Goal: Task Accomplishment & Management: Manage account settings

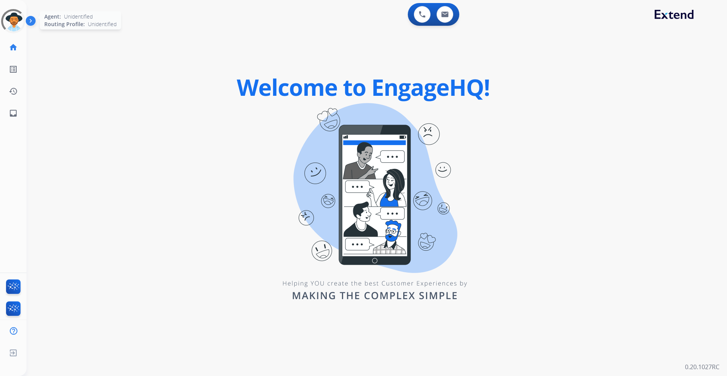
click at [14, 16] on div at bounding box center [13, 21] width 34 height 34
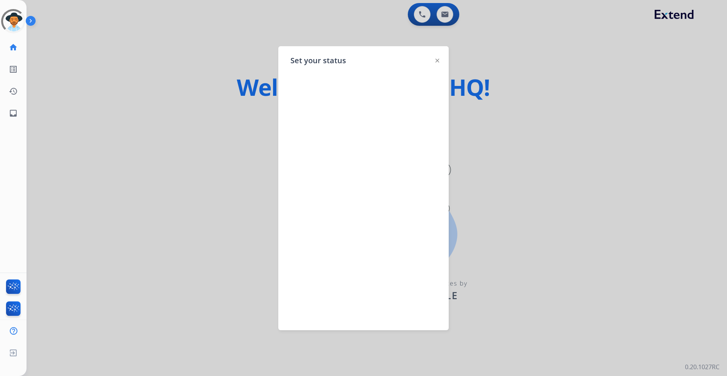
click at [65, 79] on div at bounding box center [363, 188] width 727 height 376
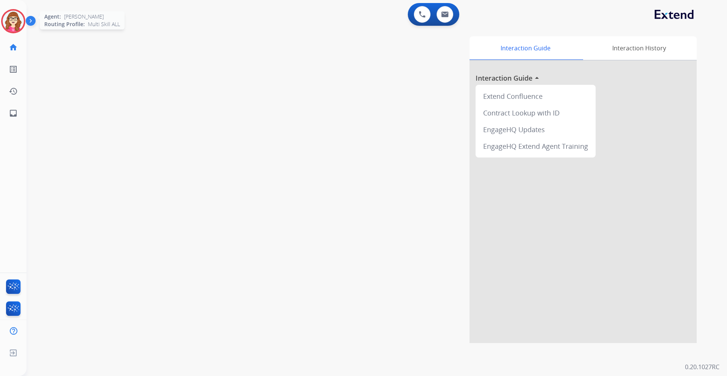
click at [13, 19] on img at bounding box center [13, 21] width 21 height 21
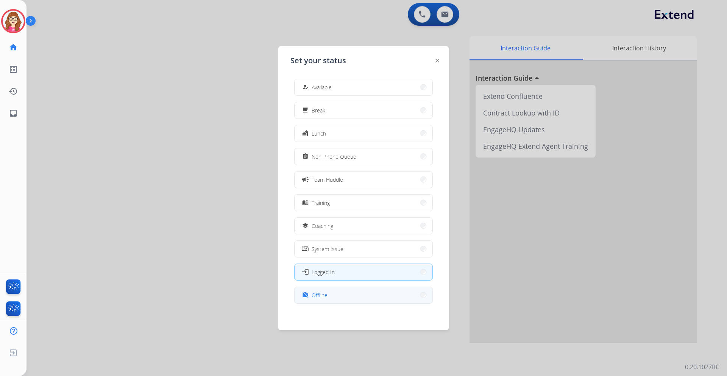
click at [351, 296] on button "work_off Offline" at bounding box center [363, 295] width 138 height 16
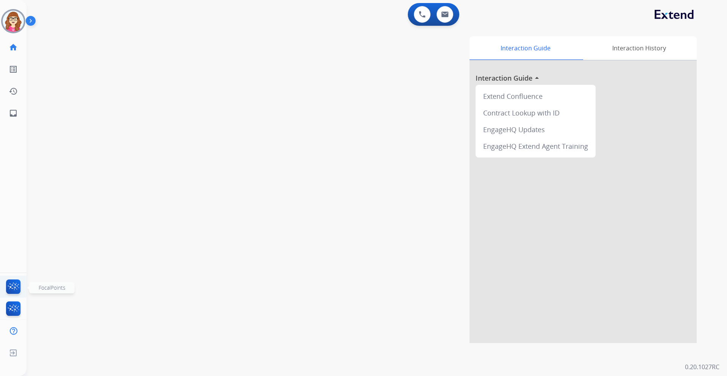
click at [15, 285] on img at bounding box center [14, 287] width 18 height 17
